Goal: Task Accomplishment & Management: Complete application form

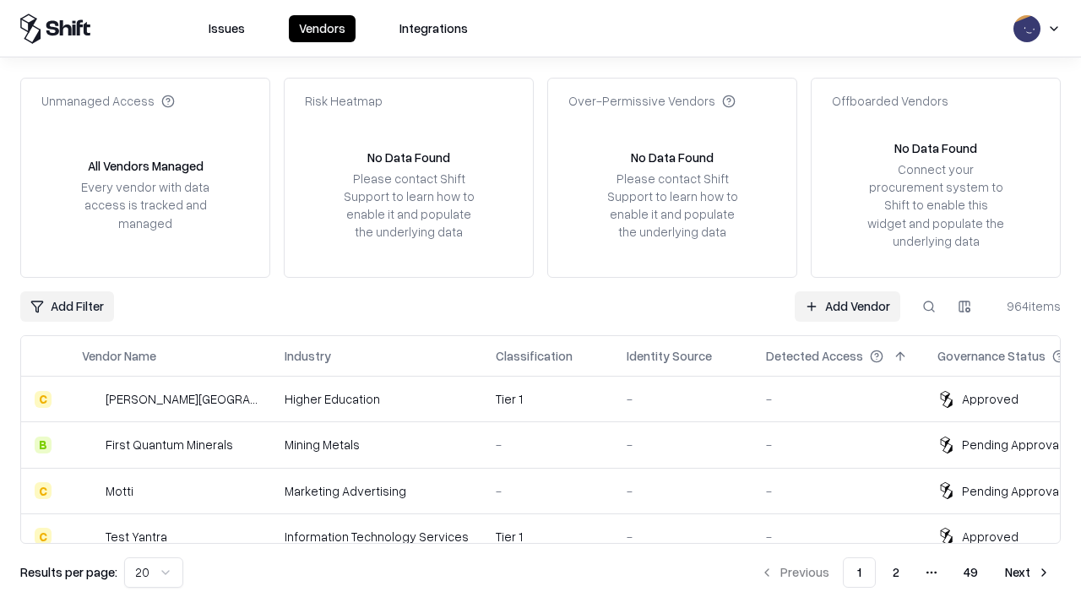
click at [847, 306] on link "Add Vendor" at bounding box center [848, 306] width 106 height 30
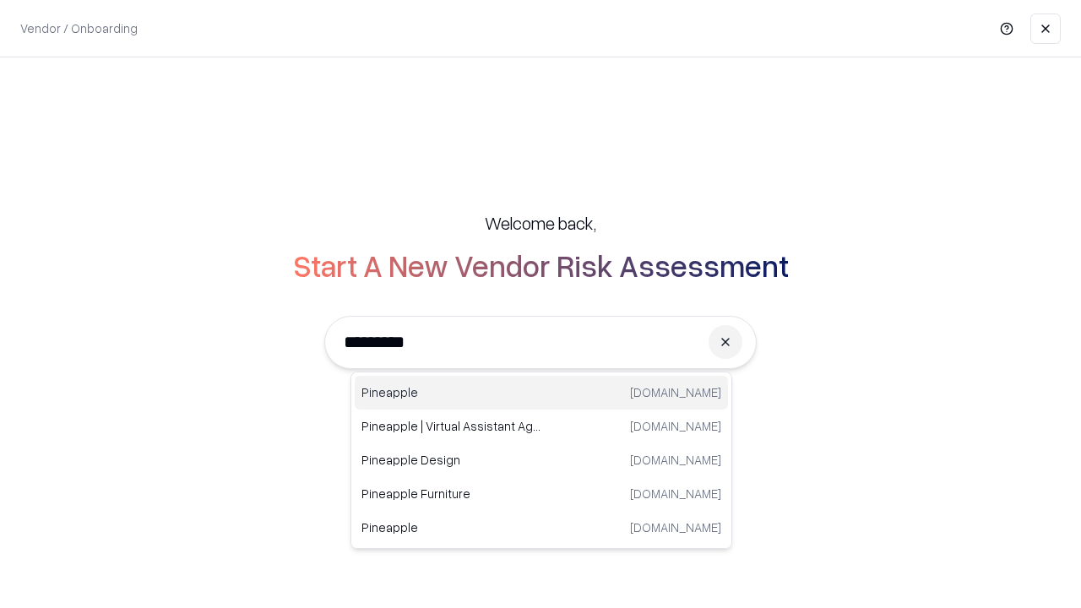
click at [541, 393] on div "Pineapple [DOMAIN_NAME]" at bounding box center [541, 393] width 373 height 34
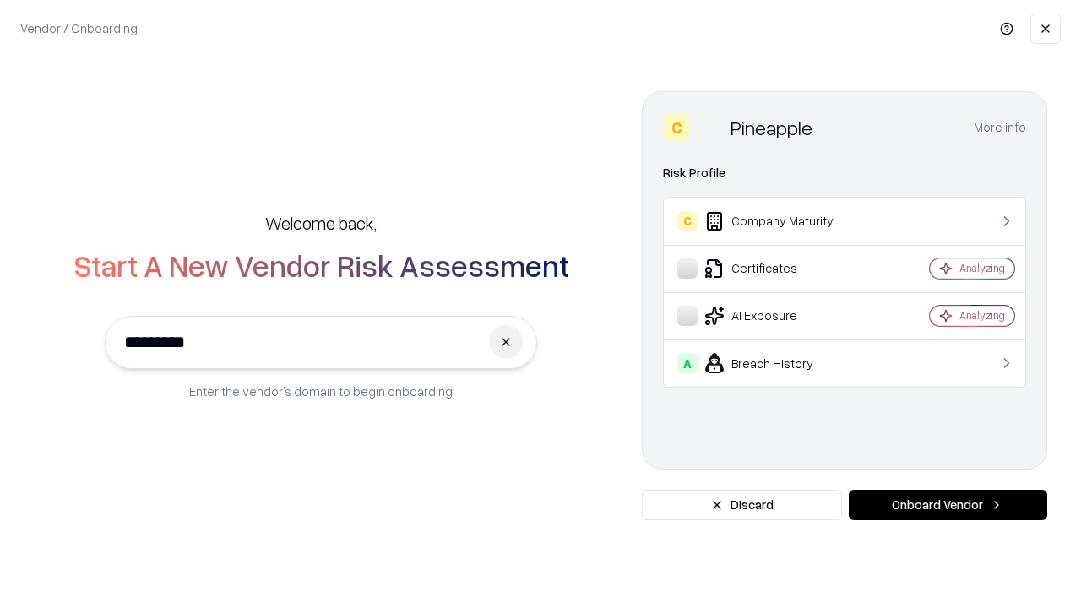
type input "*********"
click at [947, 505] on button "Onboard Vendor" at bounding box center [948, 505] width 198 height 30
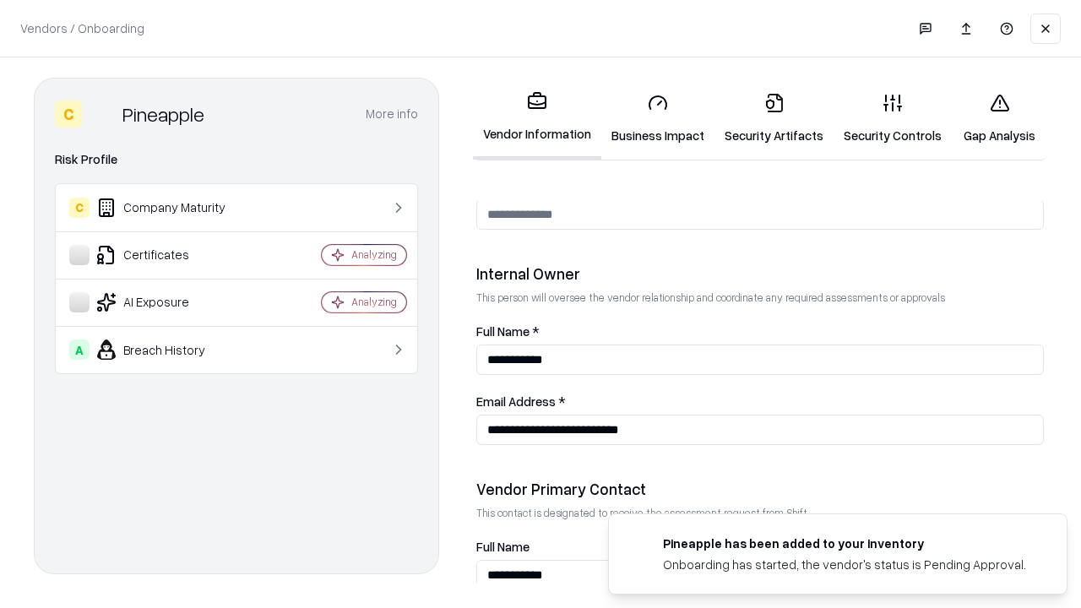
scroll to position [875, 0]
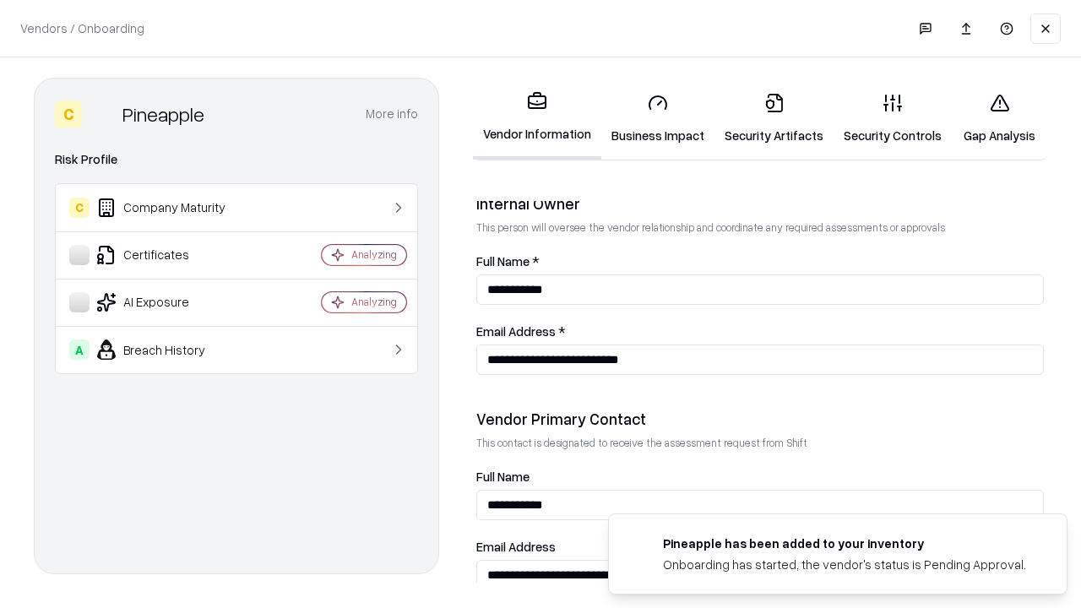
click at [658, 118] on link "Business Impact" at bounding box center [657, 118] width 113 height 79
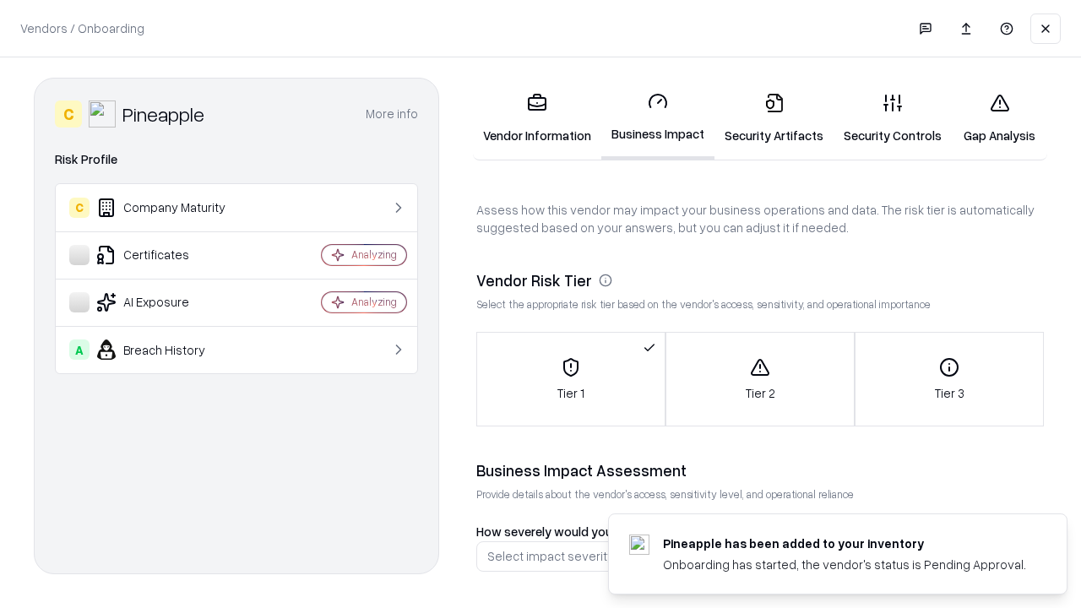
click at [774, 118] on link "Security Artifacts" at bounding box center [773, 118] width 119 height 79
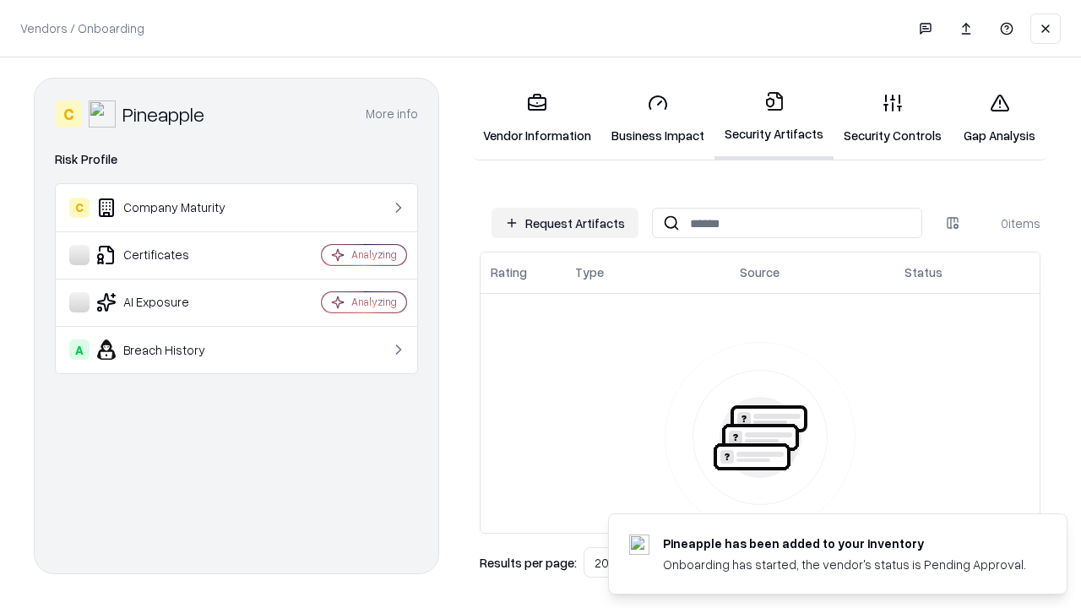
click at [565, 223] on button "Request Artifacts" at bounding box center [564, 223] width 147 height 30
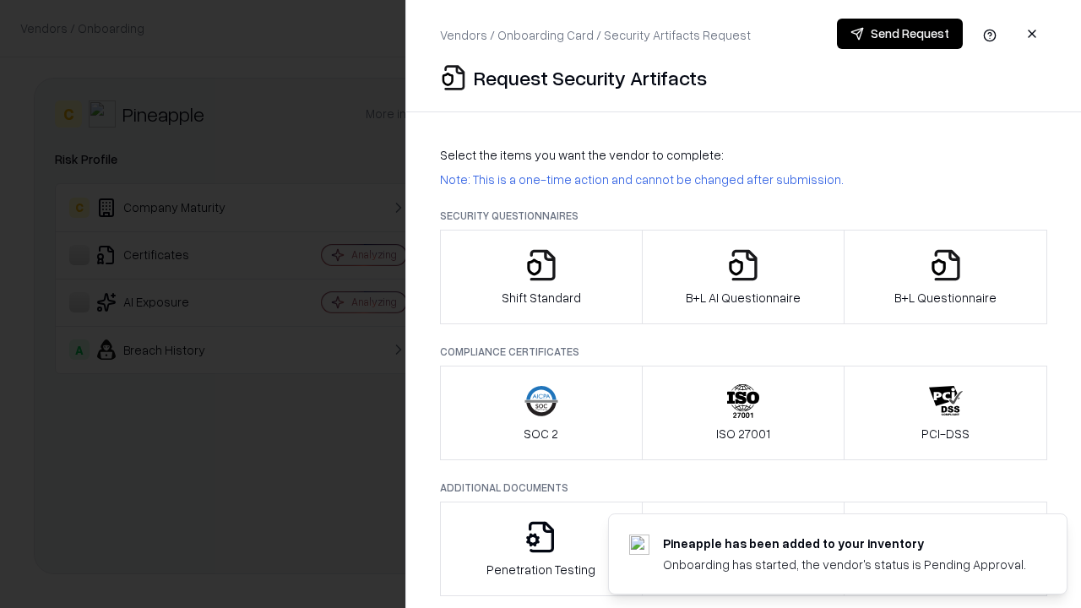
click at [540, 277] on icon "button" at bounding box center [541, 265] width 34 height 34
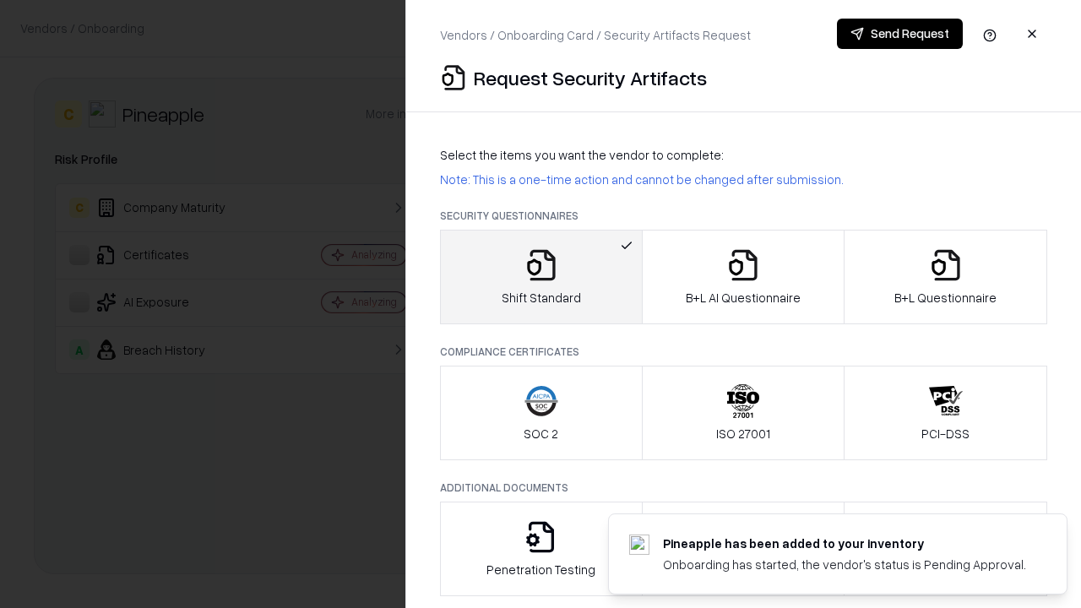
click at [899, 34] on button "Send Request" at bounding box center [900, 34] width 126 height 30
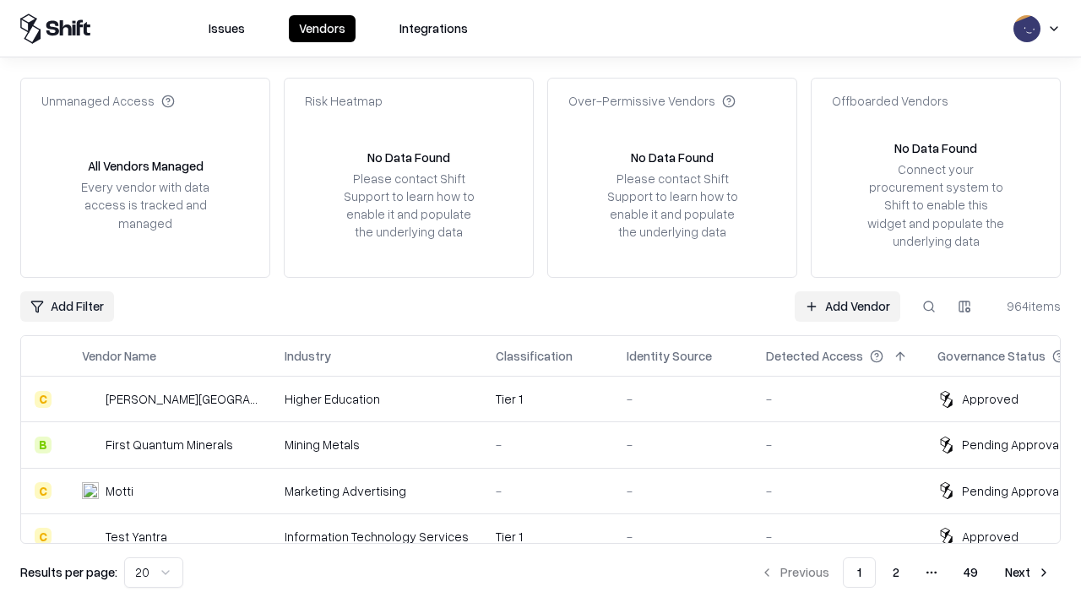
click at [929, 306] on button at bounding box center [929, 306] width 30 height 30
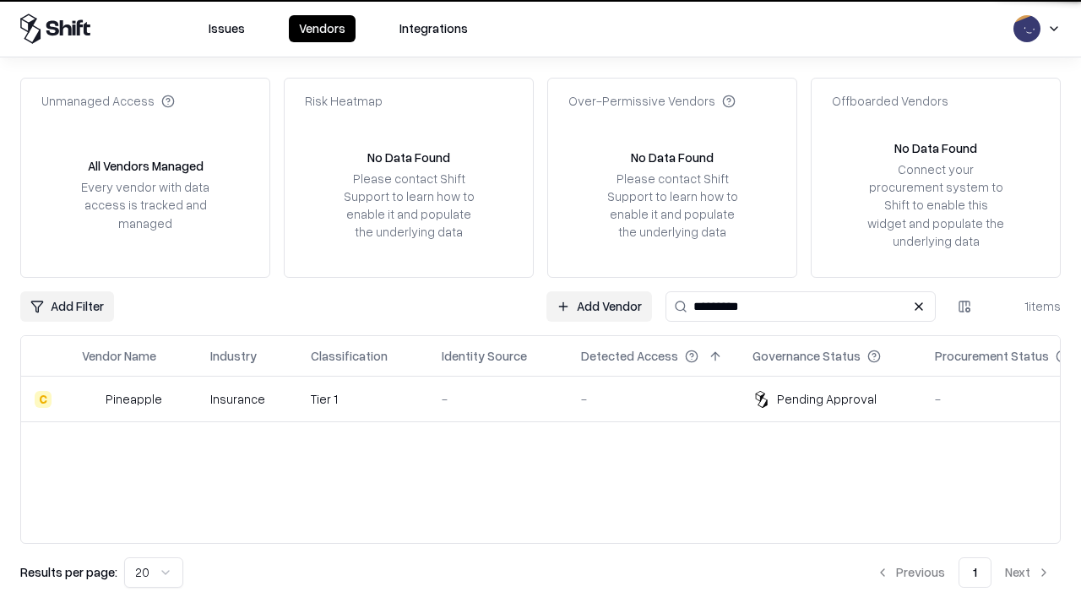
type input "*********"
click at [551, 399] on div "-" at bounding box center [498, 399] width 112 height 18
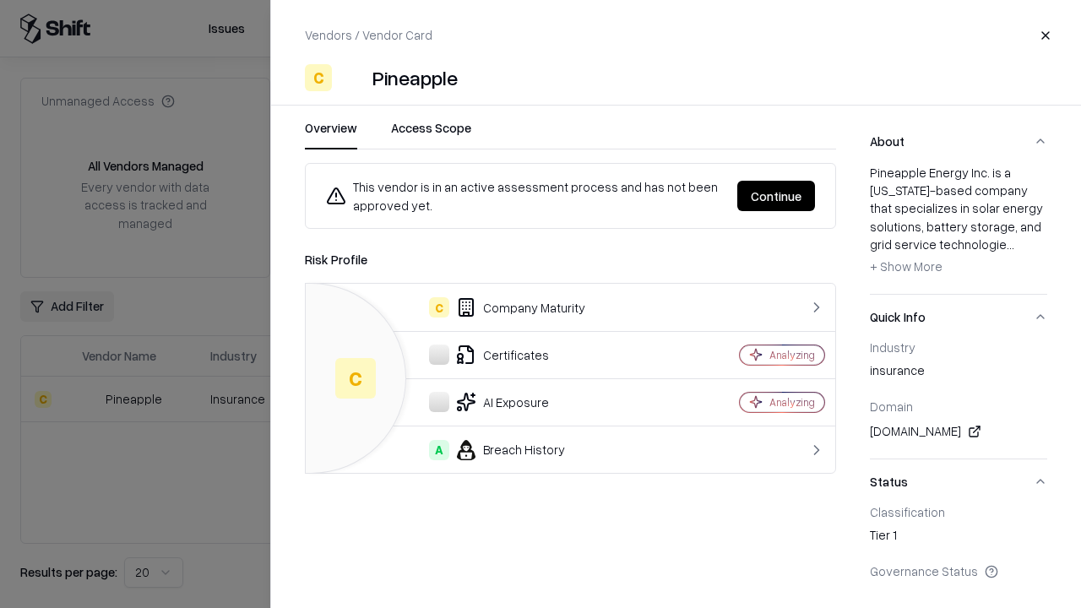
click at [776, 196] on button "Continue" at bounding box center [776, 196] width 78 height 30
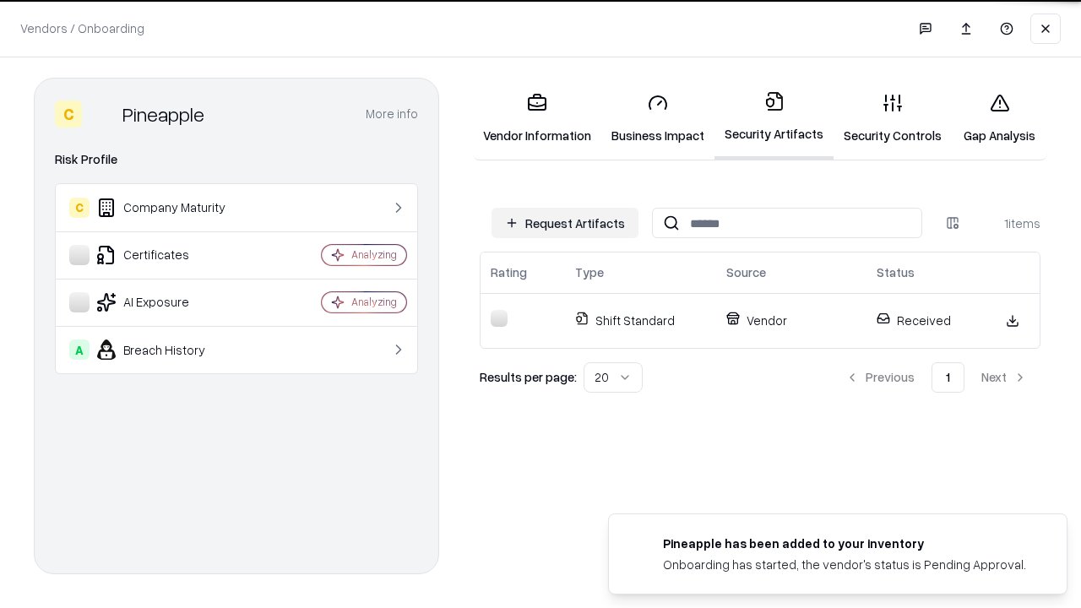
click at [999, 118] on link "Gap Analysis" at bounding box center [999, 118] width 95 height 79
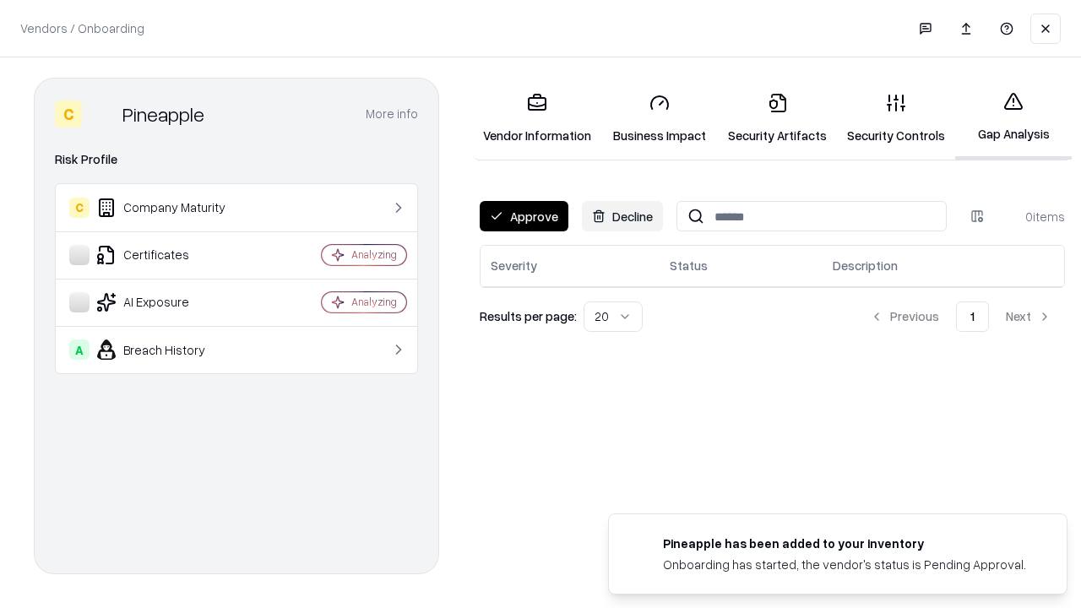
click at [524, 216] on button "Approve" at bounding box center [524, 216] width 89 height 30
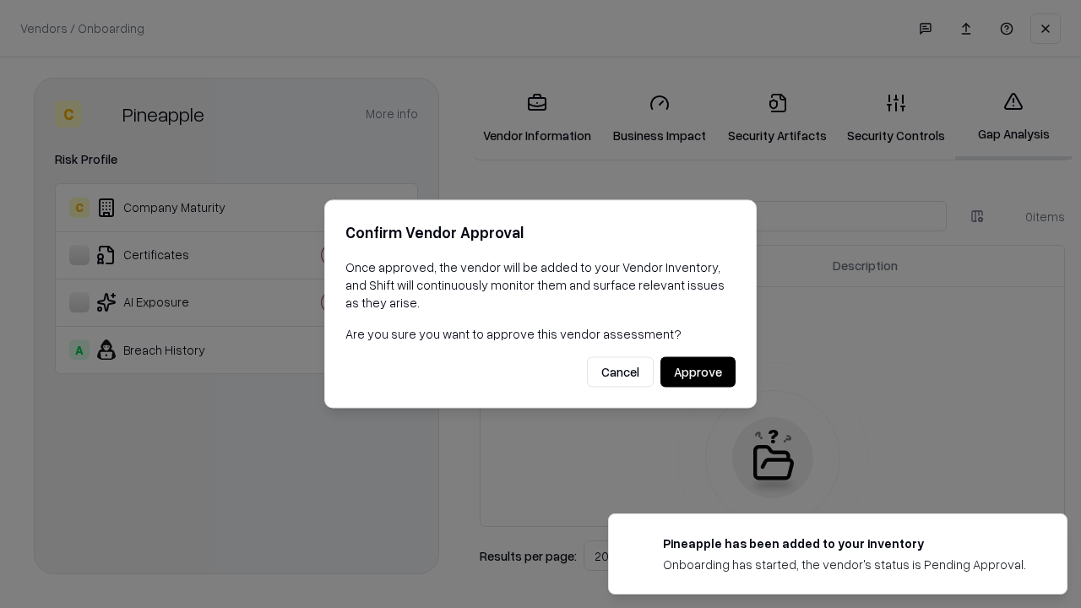
click at [698, 372] on button "Approve" at bounding box center [697, 372] width 75 height 30
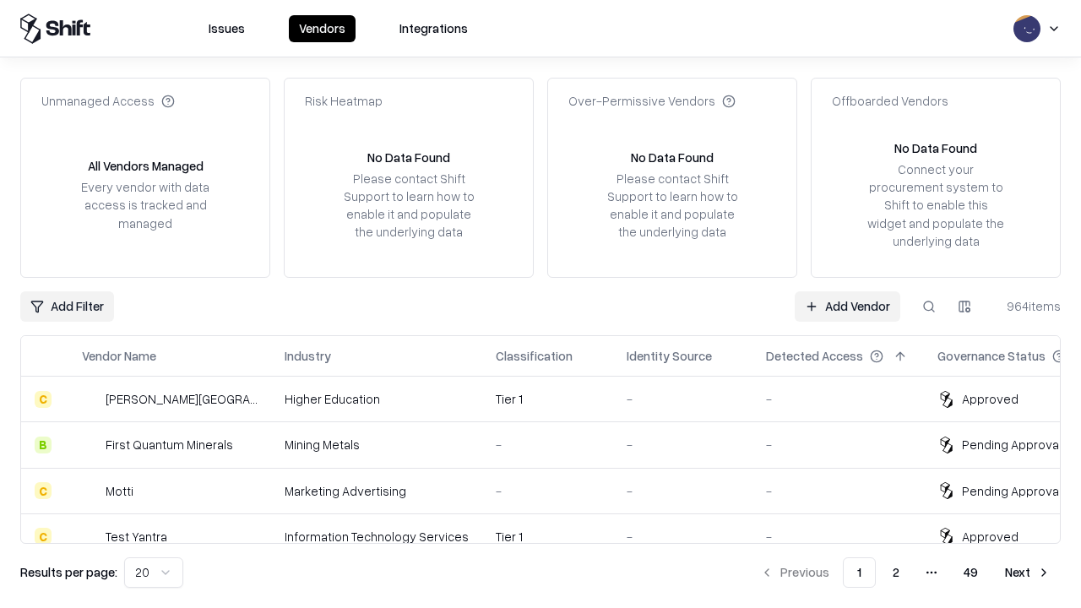
type input "*********"
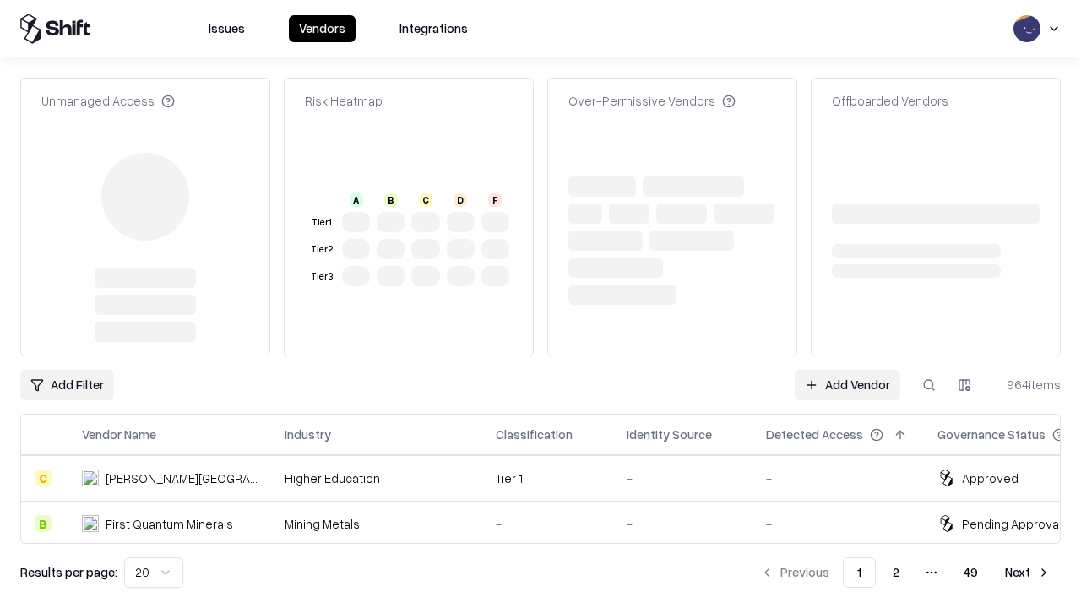
click at [847, 370] on link "Add Vendor" at bounding box center [848, 385] width 106 height 30
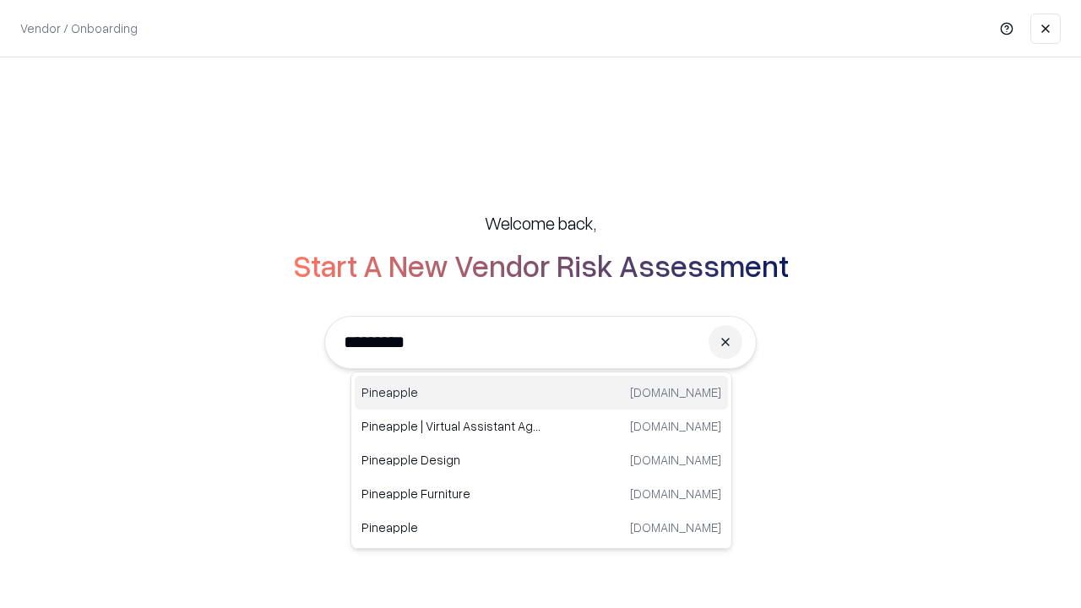
click at [541, 393] on div "Pineapple [DOMAIN_NAME]" at bounding box center [541, 393] width 373 height 34
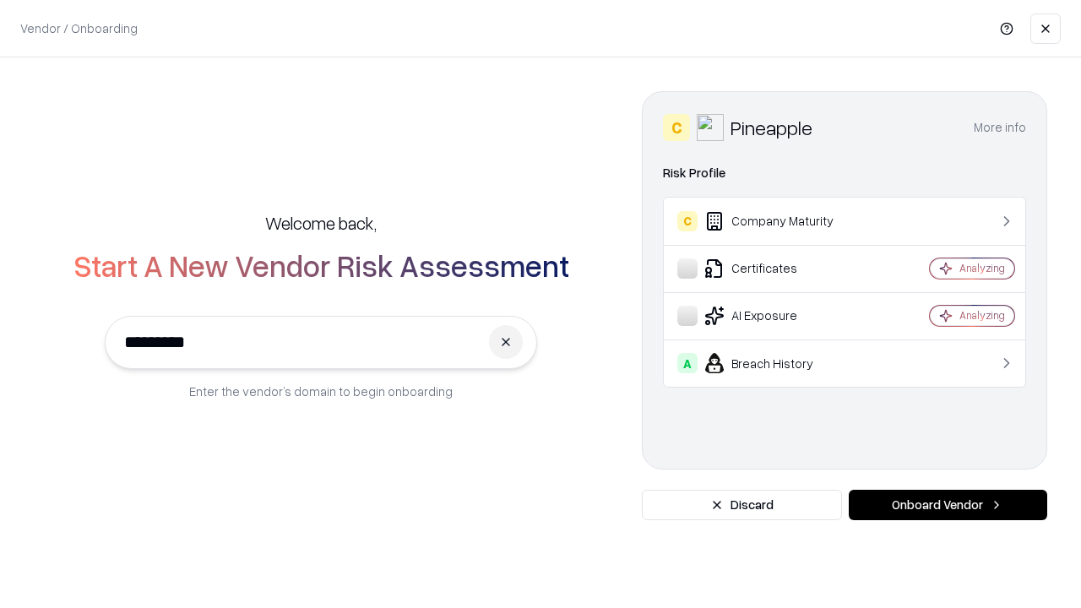
type input "*********"
click at [947, 505] on button "Onboard Vendor" at bounding box center [948, 505] width 198 height 30
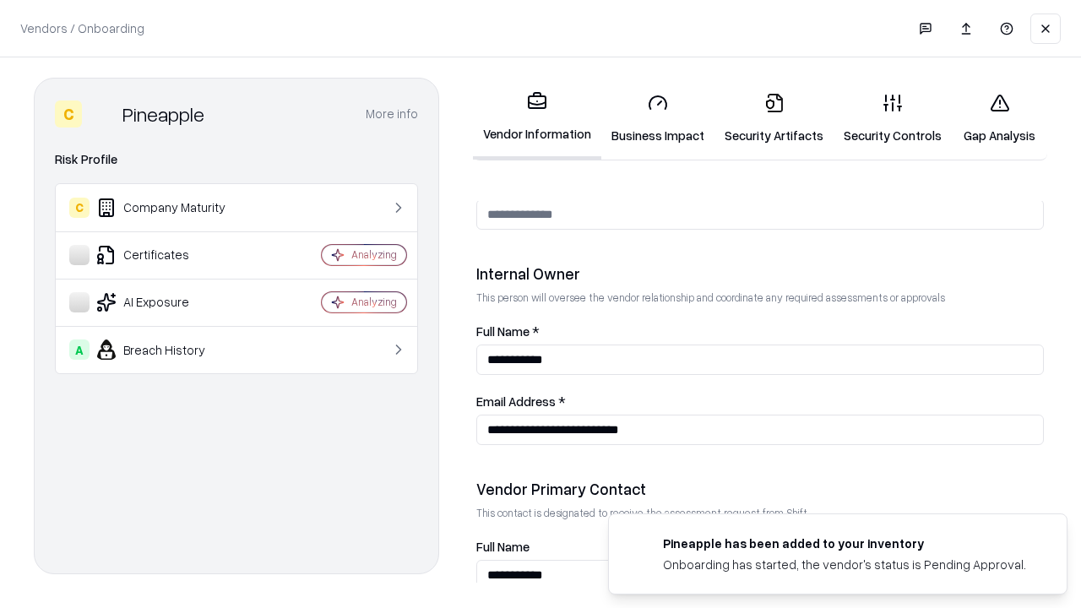
scroll to position [875, 0]
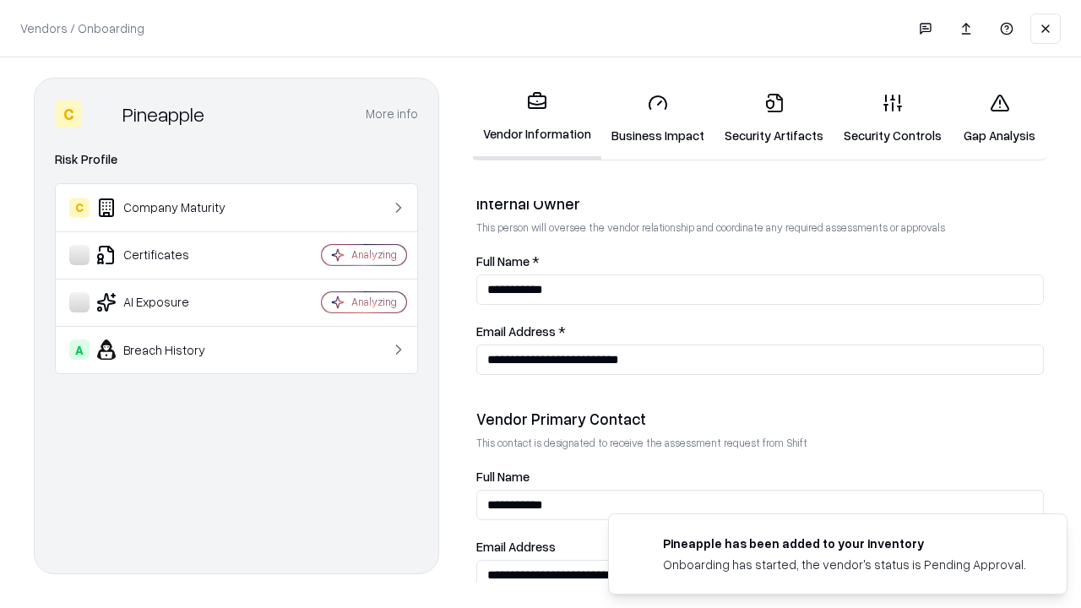
click at [999, 118] on link "Gap Analysis" at bounding box center [999, 118] width 95 height 79
